Goal: Task Accomplishment & Management: Complete application form

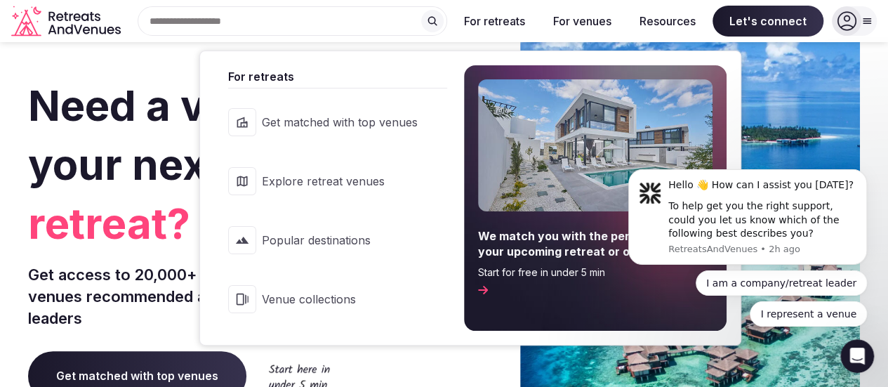
click at [523, 24] on button "For retreats" at bounding box center [495, 21] width 84 height 31
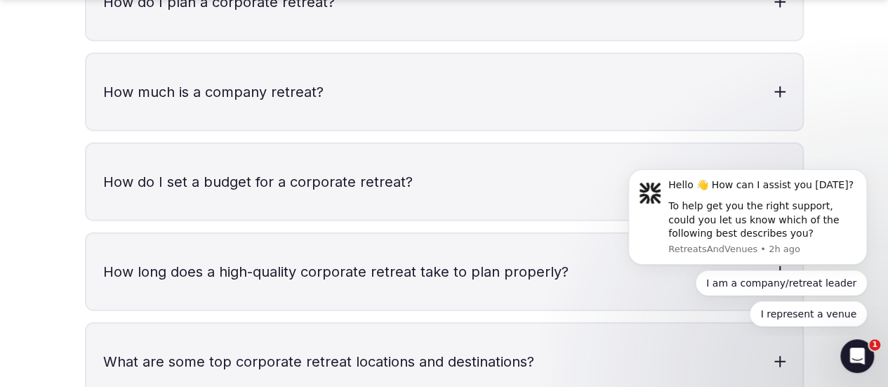
scroll to position [4635, 0]
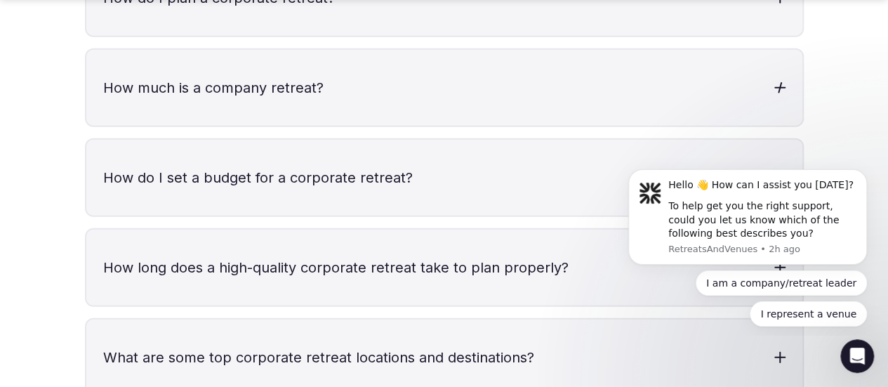
click at [411, 60] on h3 "How much is a company retreat?" at bounding box center [444, 88] width 716 height 76
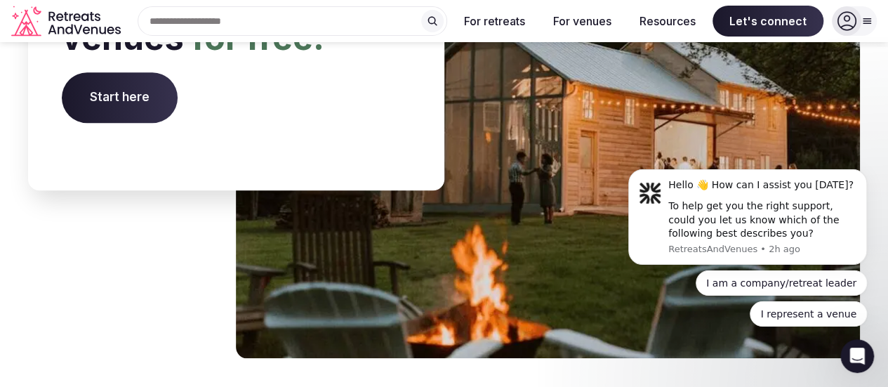
scroll to position [5802, 0]
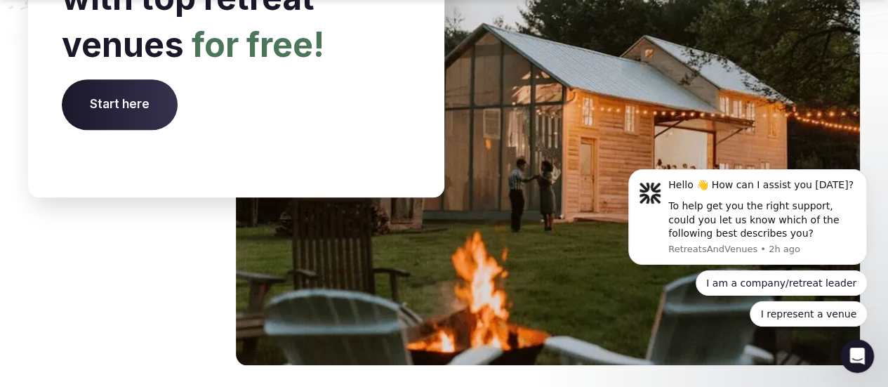
click at [178, 130] on span "Start here" at bounding box center [120, 104] width 116 height 51
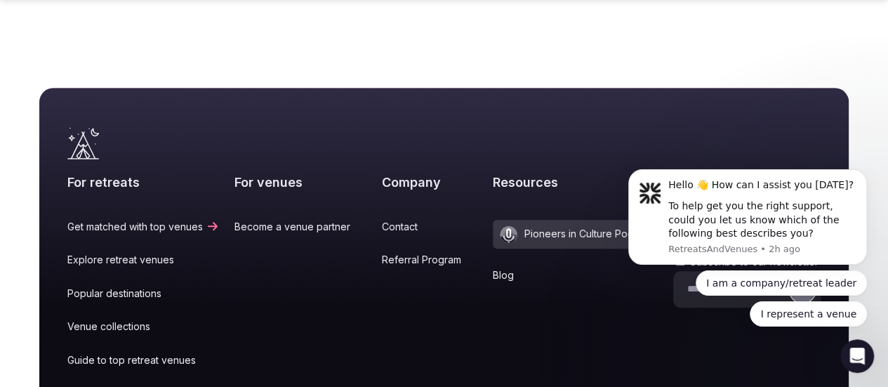
scroll to position [5996, 0]
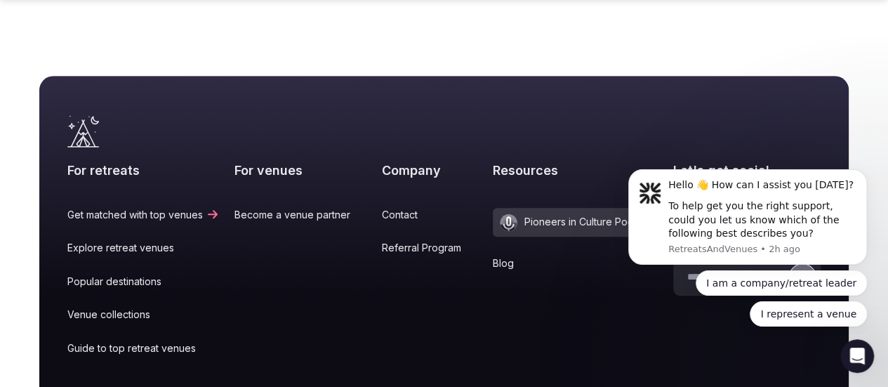
click at [701, 208] on icon "Link to the retreats and venues LinkedIn page" at bounding box center [709, 217] width 16 height 18
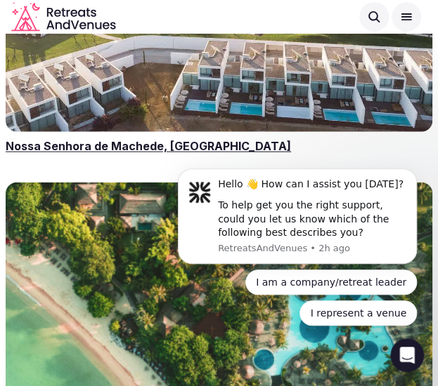
scroll to position [1855, 0]
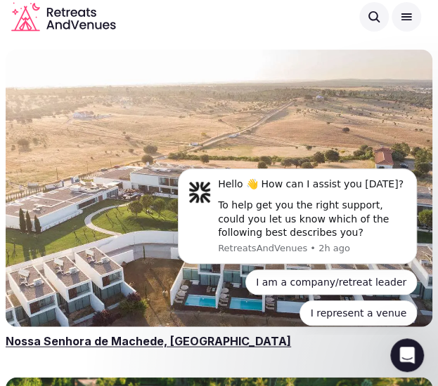
click at [408, 20] on icon at bounding box center [405, 17] width 9 height 6
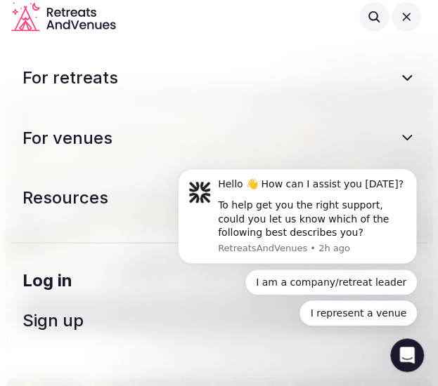
click at [84, 202] on button "Resources" at bounding box center [218, 198] width 415 height 32
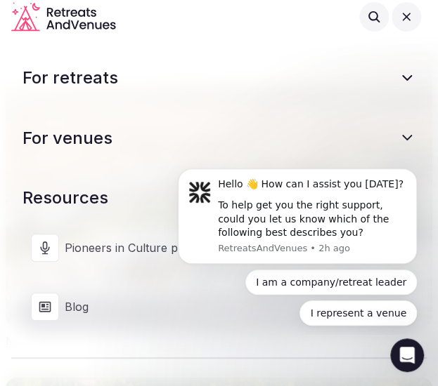
scroll to position [70, 0]
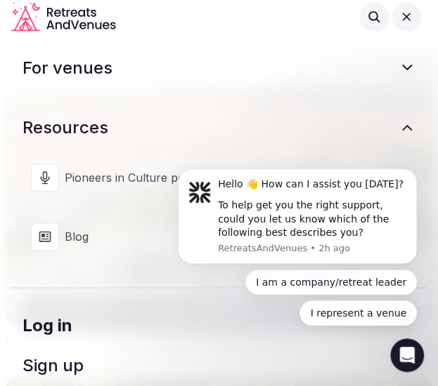
click at [106, 178] on span "Pioneers in Culture podcast" at bounding box center [228, 177] width 327 height 15
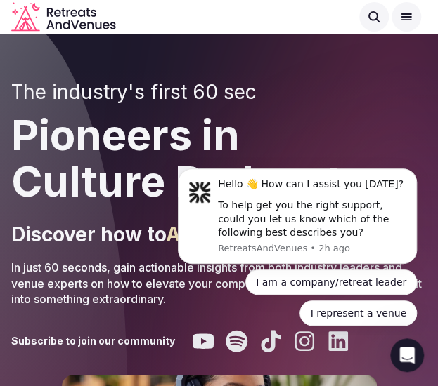
click at [402, 19] on icon at bounding box center [405, 17] width 9 height 6
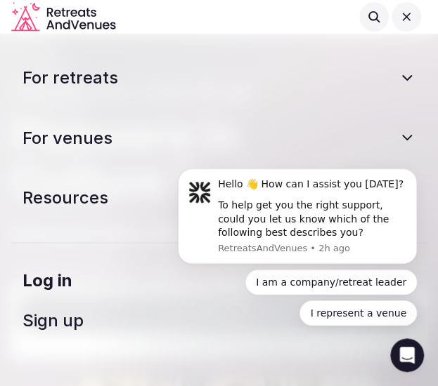
click at [91, 133] on button "For venues" at bounding box center [218, 138] width 415 height 32
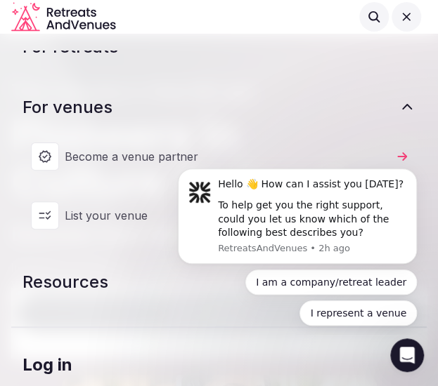
scroll to position [70, 0]
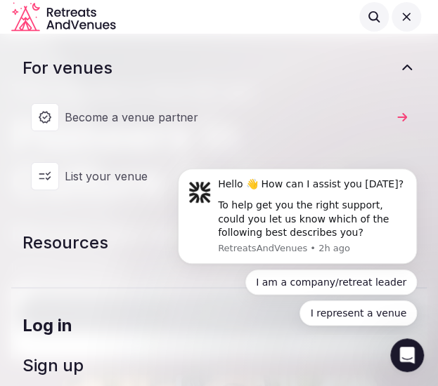
click at [156, 119] on span "Become a venue partner" at bounding box center [228, 117] width 327 height 15
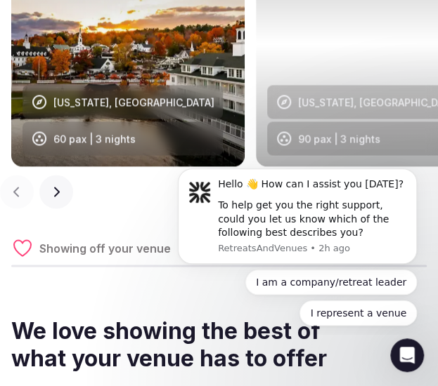
scroll to position [1796, 0]
